Goal: Task Accomplishment & Management: Complete application form

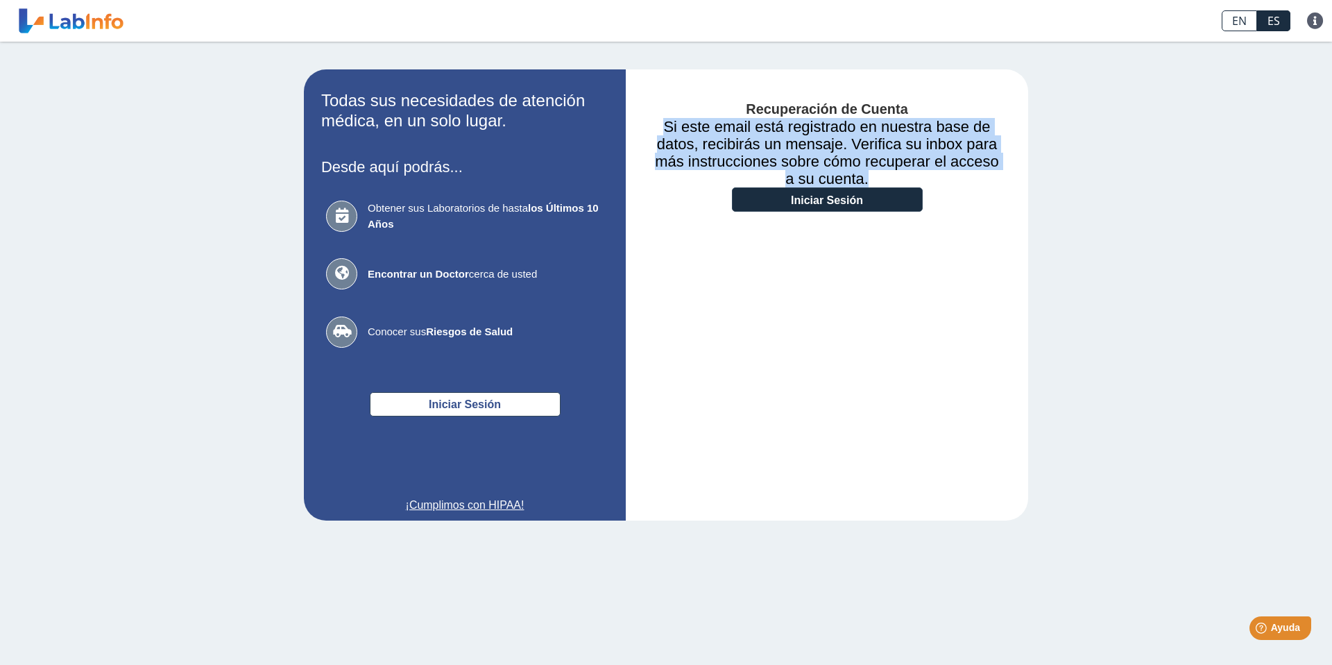
click at [778, 198] on link "Iniciar Sesión" at bounding box center [827, 199] width 191 height 24
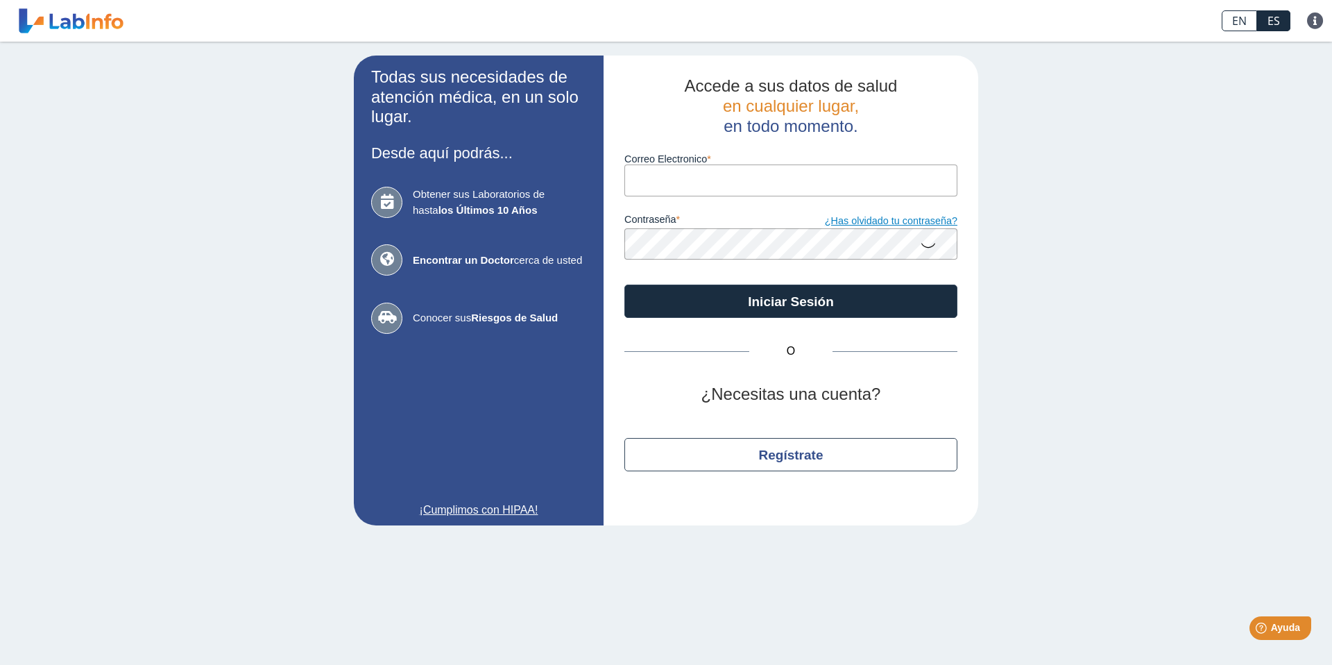
click at [846, 223] on link "¿Has olvidado tu contraseña?" at bounding box center [874, 221] width 167 height 15
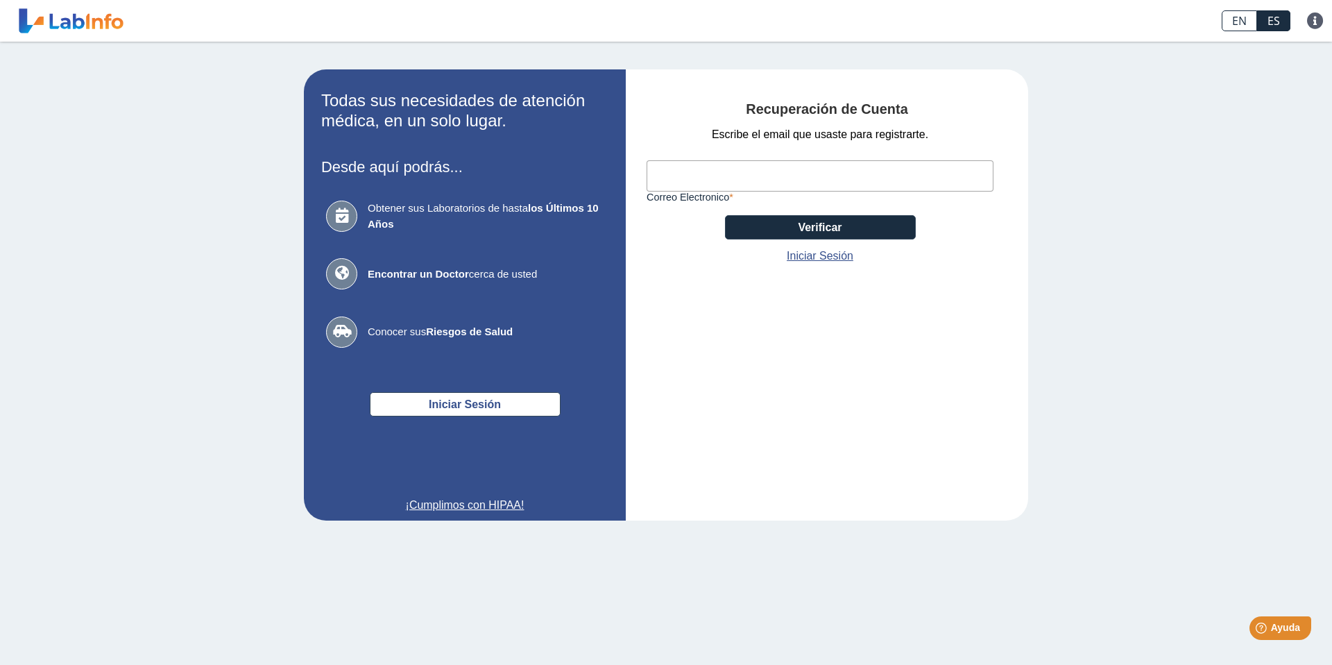
paste input "[EMAIL_ADDRESS][DOMAIN_NAME]"
type input "[EMAIL_ADDRESS][DOMAIN_NAME]"
click at [812, 225] on button "Verificar" at bounding box center [820, 227] width 191 height 24
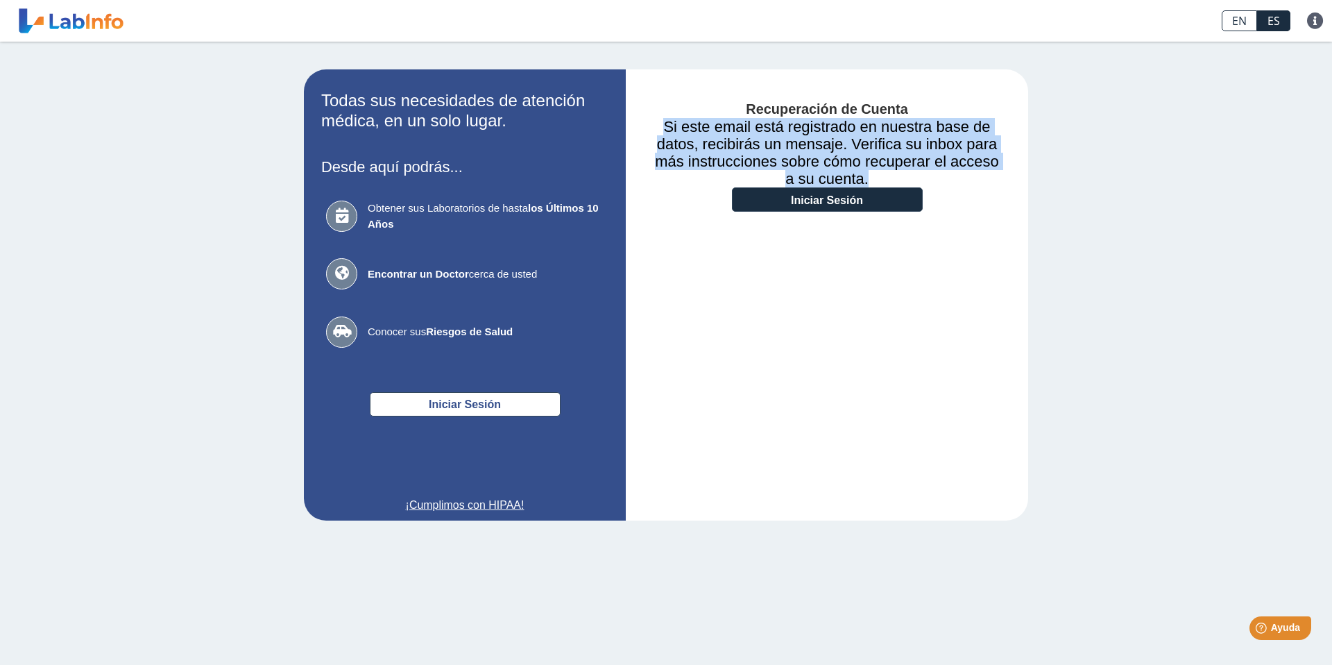
drag, startPoint x: 855, startPoint y: 176, endPoint x: 649, endPoint y: 125, distance: 212.3
click at [649, 125] on h3 "Si este email está registrado en nuestra base de datos, recibirás un mensaje. V…" at bounding box center [827, 152] width 361 height 69
copy h3 "Si este email está registrado en nuestra base de datos, recibirás un mensaje. V…"
click at [789, 210] on link "Iniciar Sesión" at bounding box center [827, 199] width 191 height 24
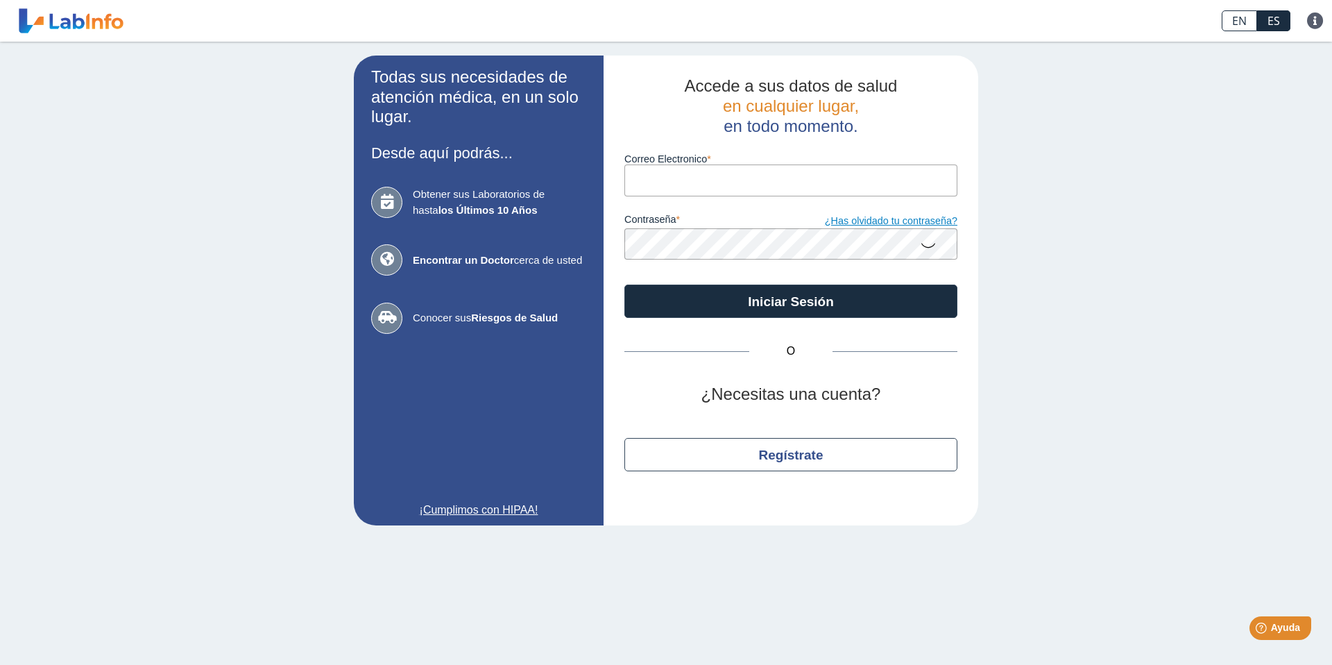
click at [854, 219] on link "¿Has olvidado tu contraseña?" at bounding box center [874, 221] width 167 height 15
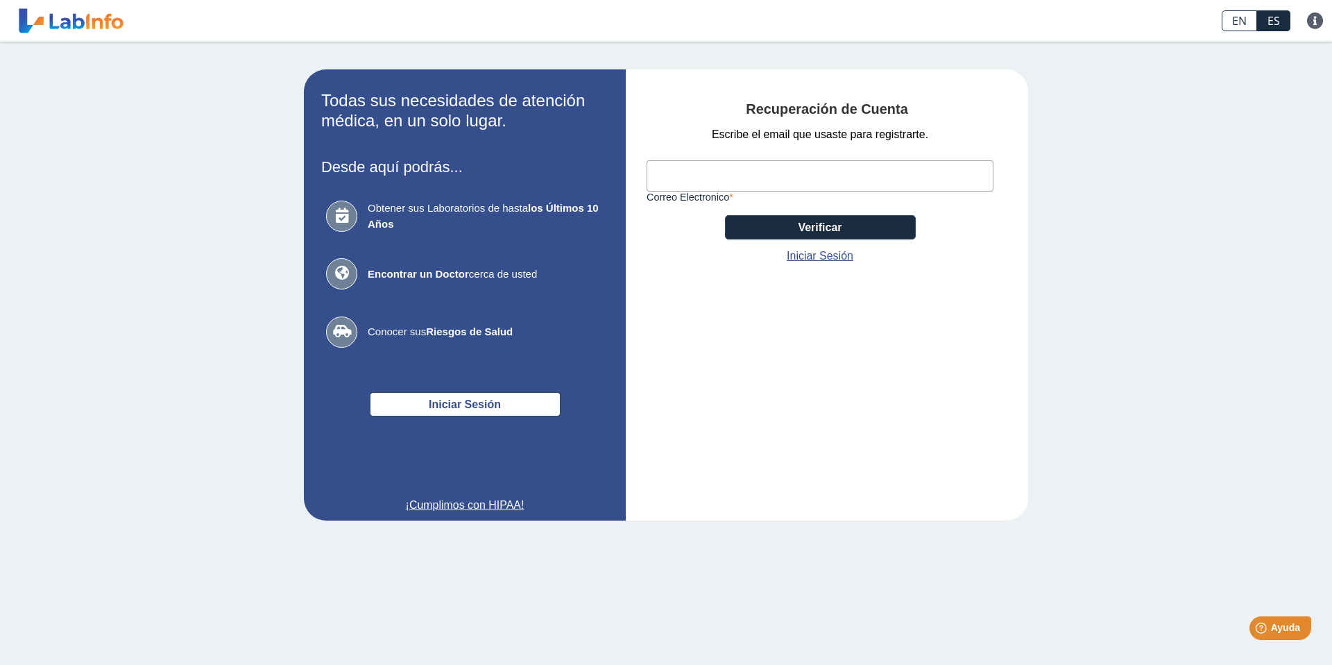
paste input "[EMAIL_ADDRESS][DOMAIN_NAME]"
type input "[EMAIL_ADDRESS][DOMAIN_NAME]"
click at [820, 228] on button "Verificar" at bounding box center [820, 227] width 191 height 24
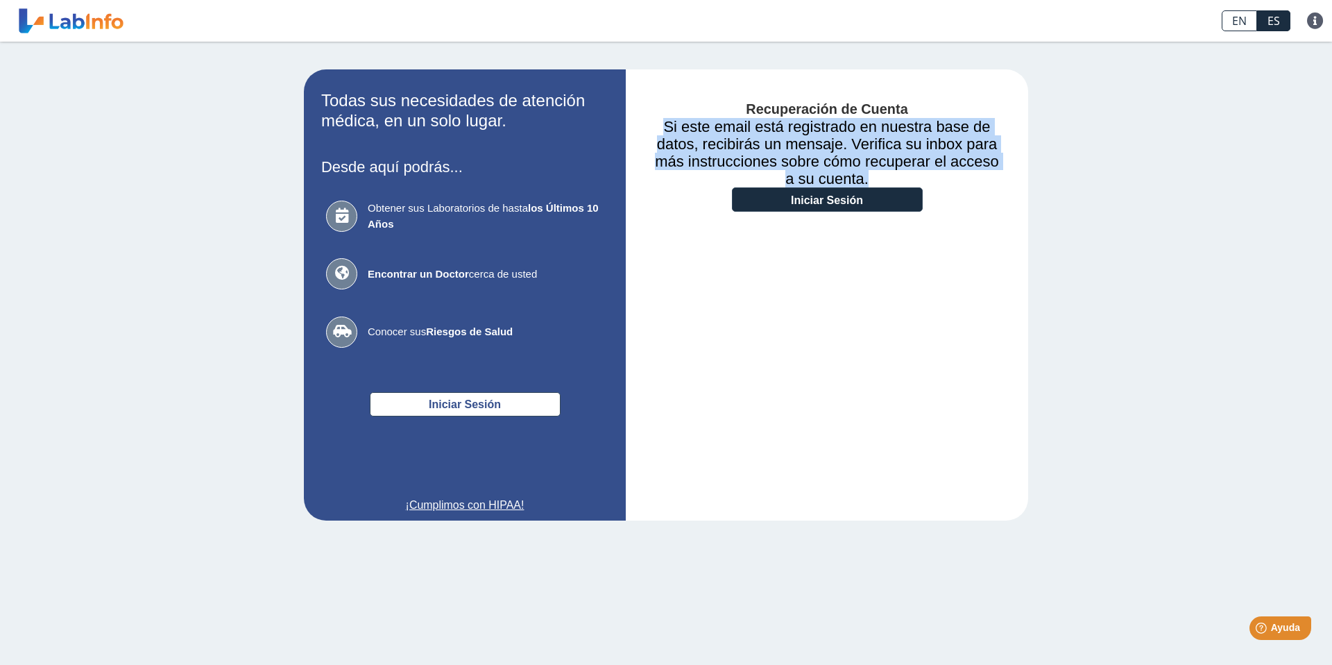
drag, startPoint x: 824, startPoint y: 176, endPoint x: 702, endPoint y: 128, distance: 130.9
click at [667, 127] on h3 "Si este email está registrado en nuestra base de datos, recibirás un mensaje. V…" at bounding box center [827, 152] width 361 height 69
copy h3 "Si este email está registrado en nuestra base de datos, recibirás un mensaje. V…"
click at [792, 200] on link "Iniciar Sesión" at bounding box center [827, 199] width 191 height 24
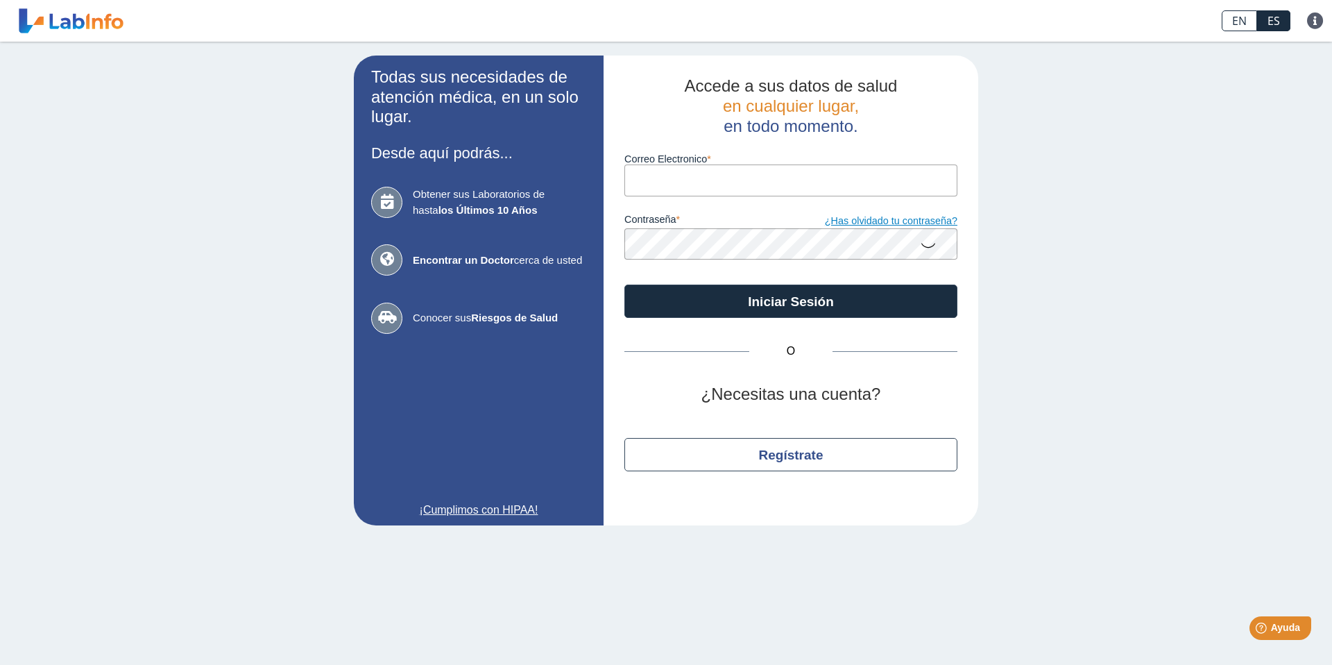
click at [879, 219] on link "¿Has olvidado tu contraseña?" at bounding box center [874, 221] width 167 height 15
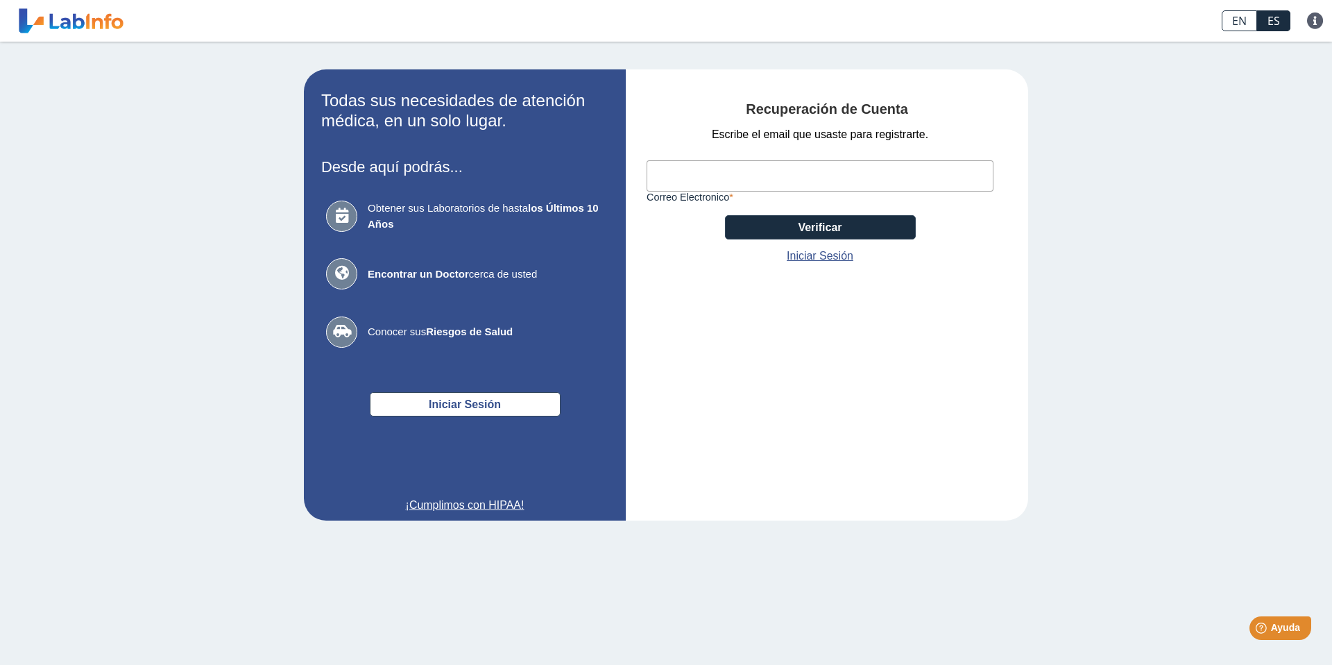
paste input "[PERSON_NAME][EMAIL_ADDRESS][DOMAIN_NAME]"
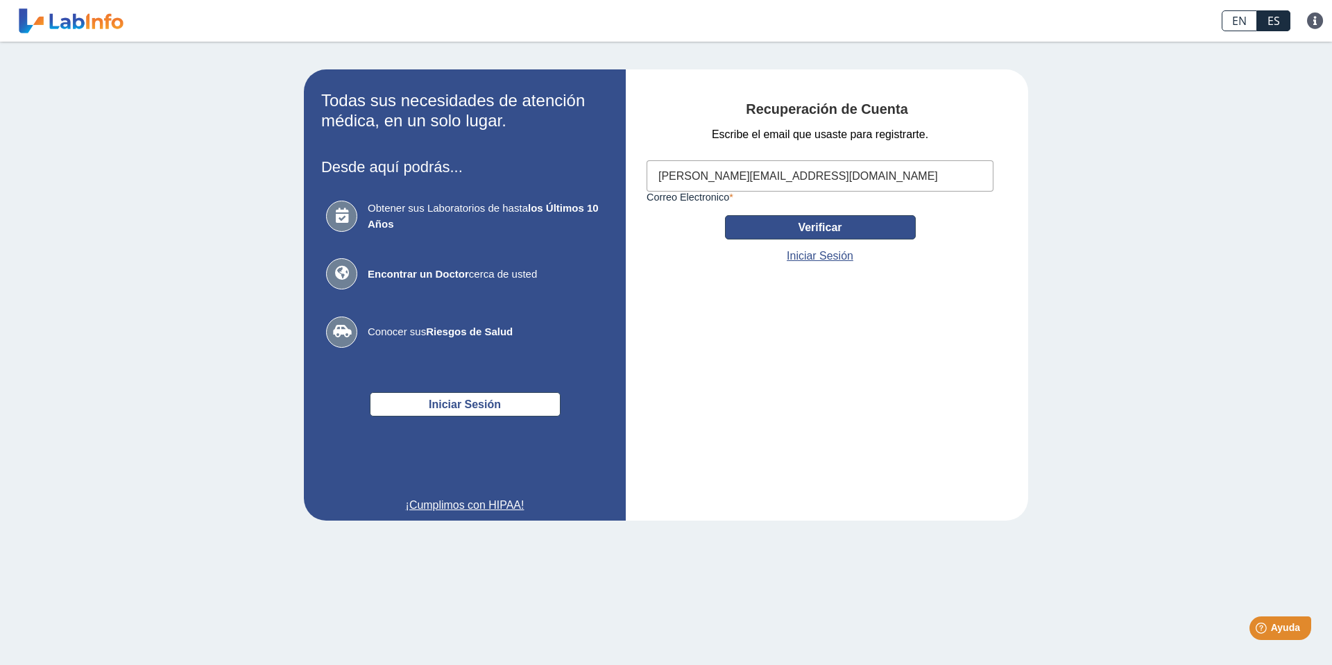
type input "[PERSON_NAME][EMAIL_ADDRESS][DOMAIN_NAME]"
click at [795, 226] on button "Verificar" at bounding box center [820, 227] width 191 height 24
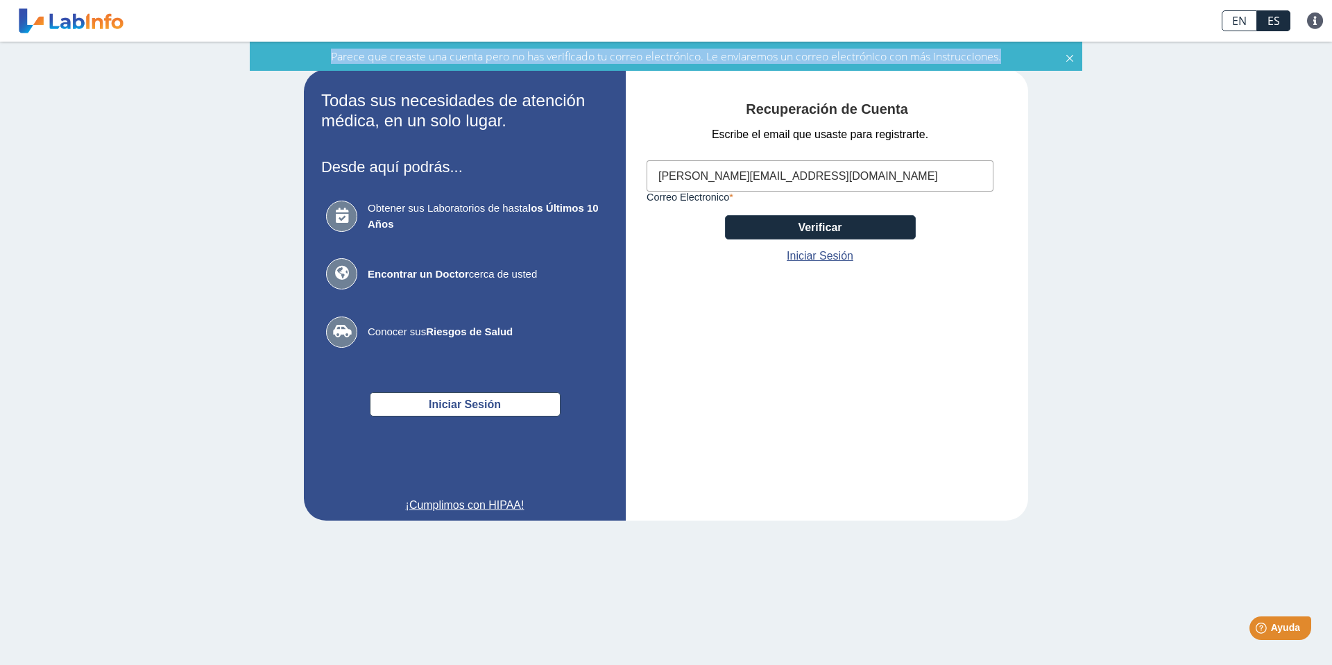
drag, startPoint x: 1031, startPoint y: 56, endPoint x: 337, endPoint y: 53, distance: 694.7
click at [323, 60] on div "Parece que creaste una cuenta pero no has verificado tu correo electrónico. Le …" at bounding box center [666, 56] width 819 height 15
copy span "Parece que creaste una cuenta pero no has verificado tu correo electrónico. Le …"
